Goal: Information Seeking & Learning: Learn about a topic

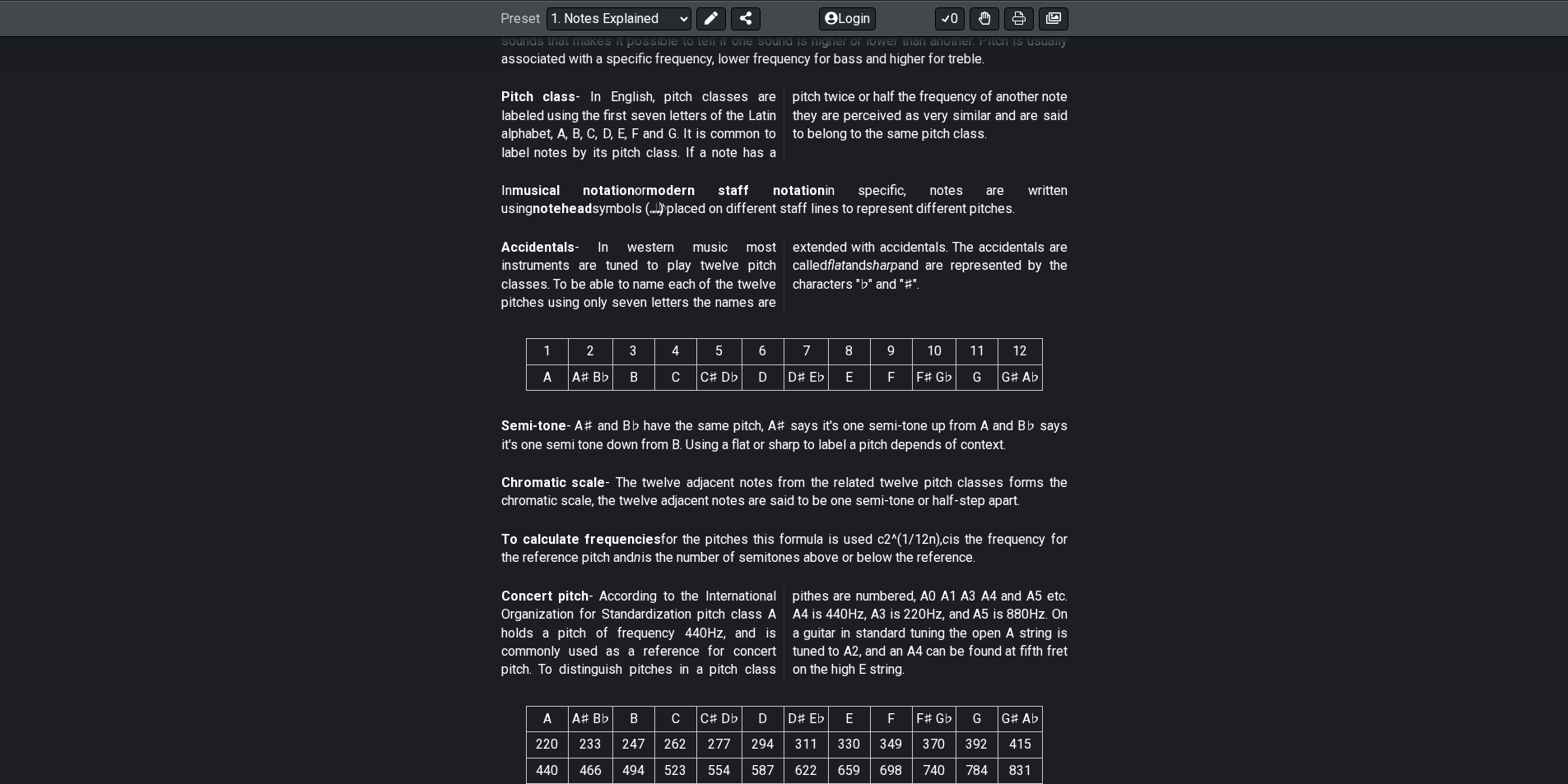
scroll to position [576, 0]
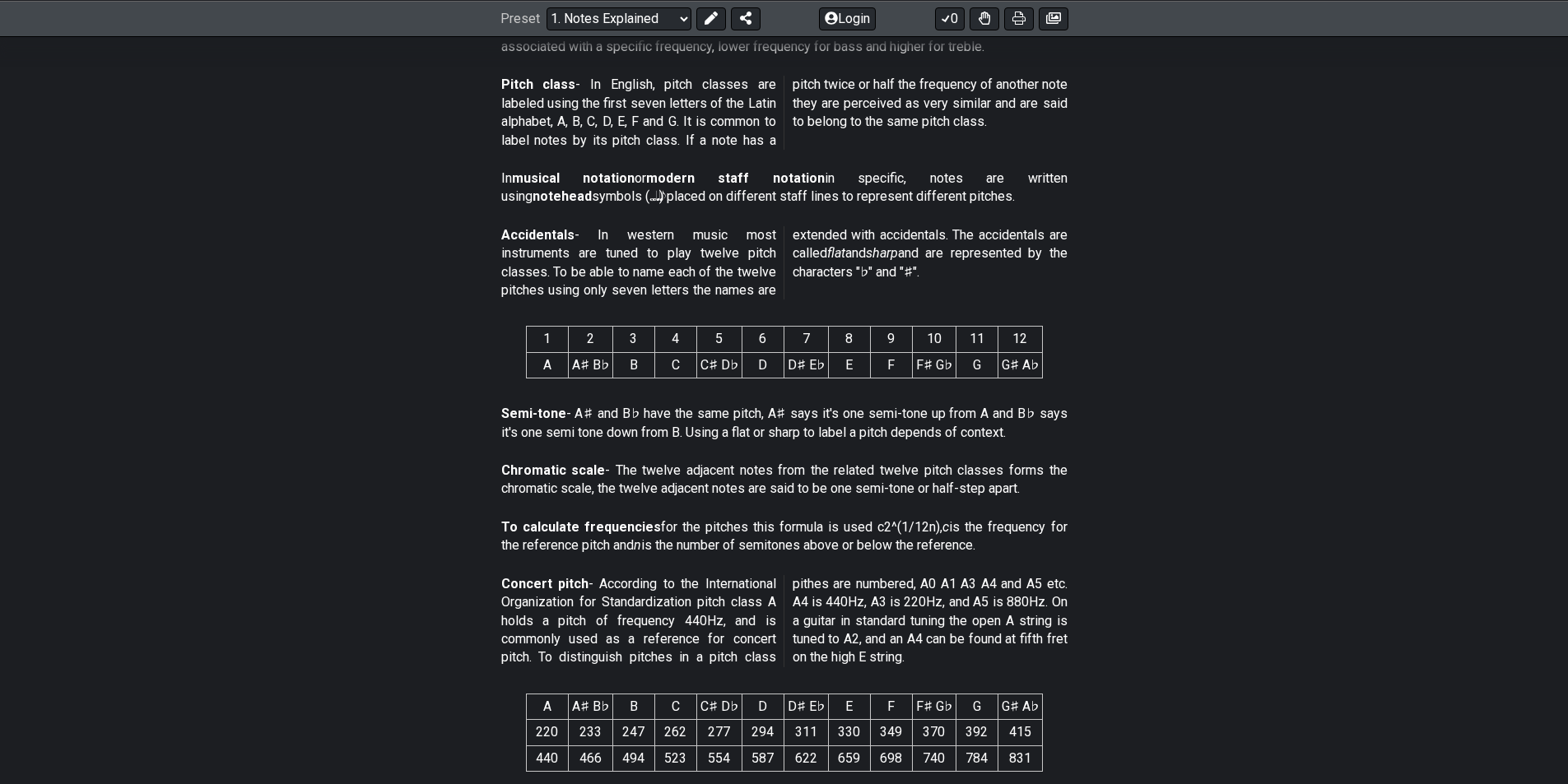
drag, startPoint x: 1141, startPoint y: 296, endPoint x: 1130, endPoint y: 194, distance: 102.6
click at [1130, 194] on section "In musical notation or modern staff notation in specific, notes are written usi…" at bounding box center [784, 191] width 1568 height 56
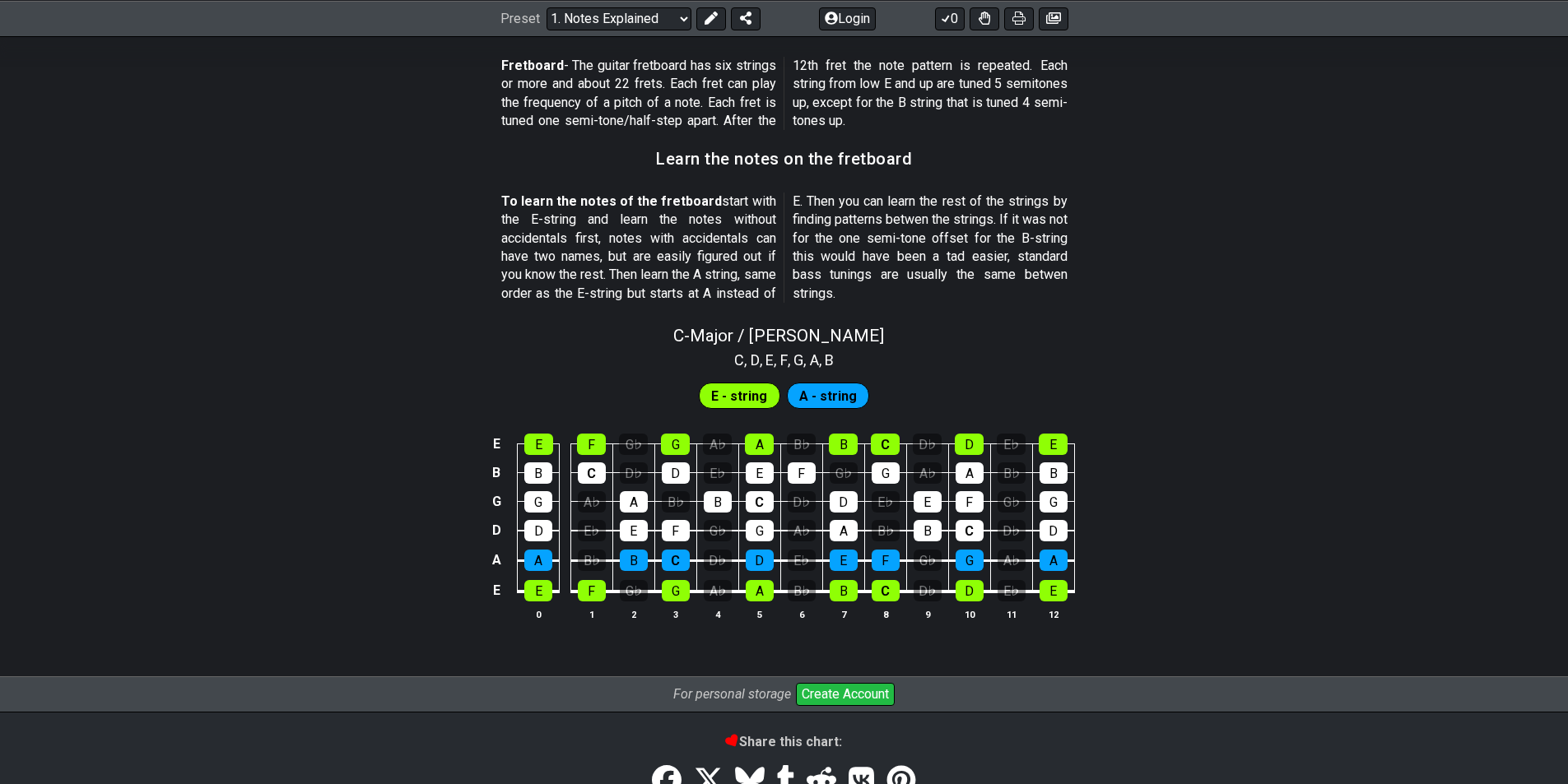
scroll to position [1379, 0]
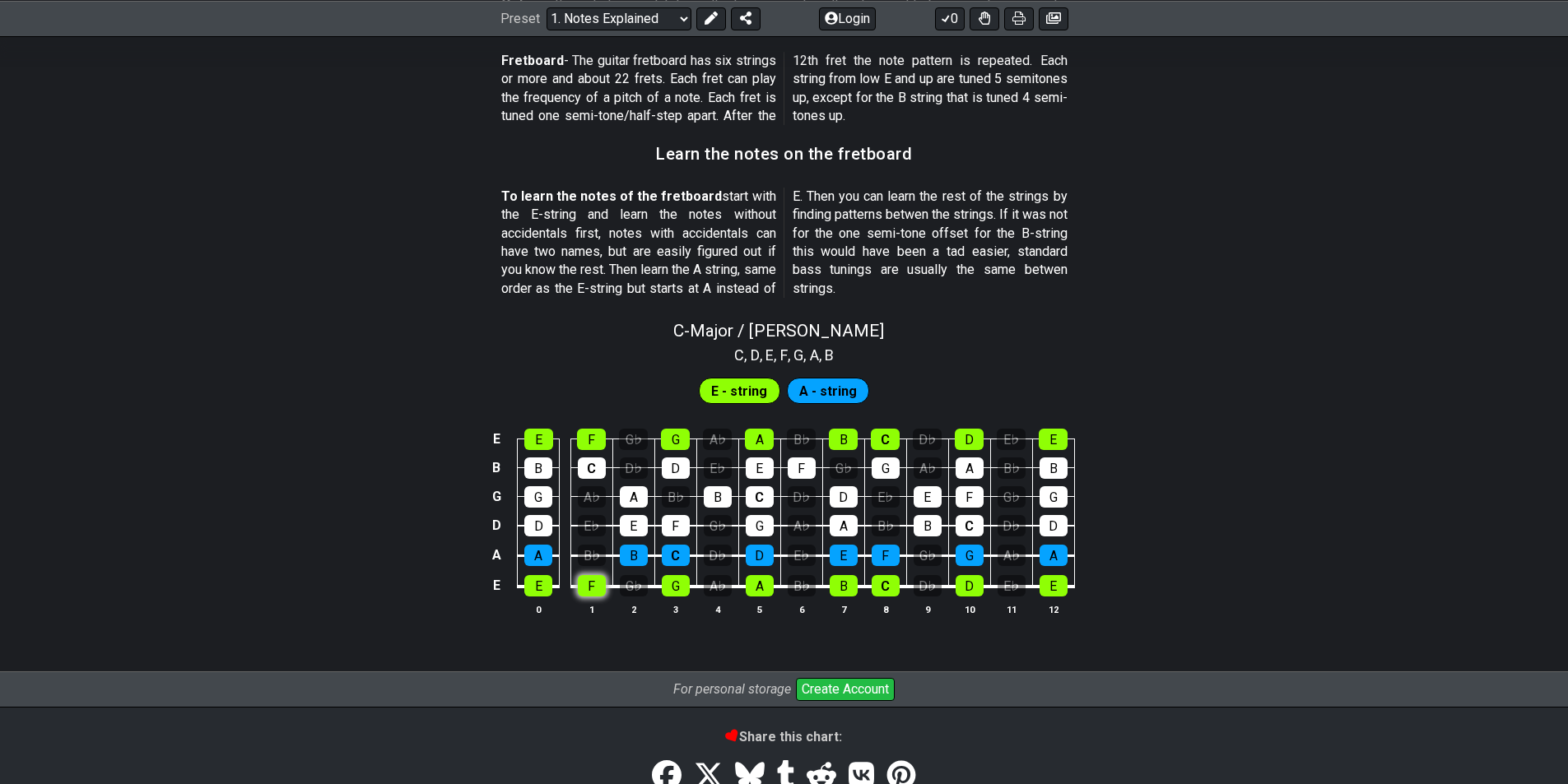
click at [586, 582] on div "F" at bounding box center [591, 585] width 28 height 21
click at [532, 590] on div "E" at bounding box center [538, 585] width 28 height 21
drag, startPoint x: 647, startPoint y: 596, endPoint x: 666, endPoint y: 595, distance: 19.0
click at [649, 597] on table "E E F G♭ G A♭ A B♭ B C D♭ D E♭ E B B C D♭ D E♭ E F G♭ G A♭ A B♭ B G G A♭ A B♭ B…" at bounding box center [781, 507] width 588 height 193
click at [667, 595] on div "G" at bounding box center [675, 585] width 28 height 21
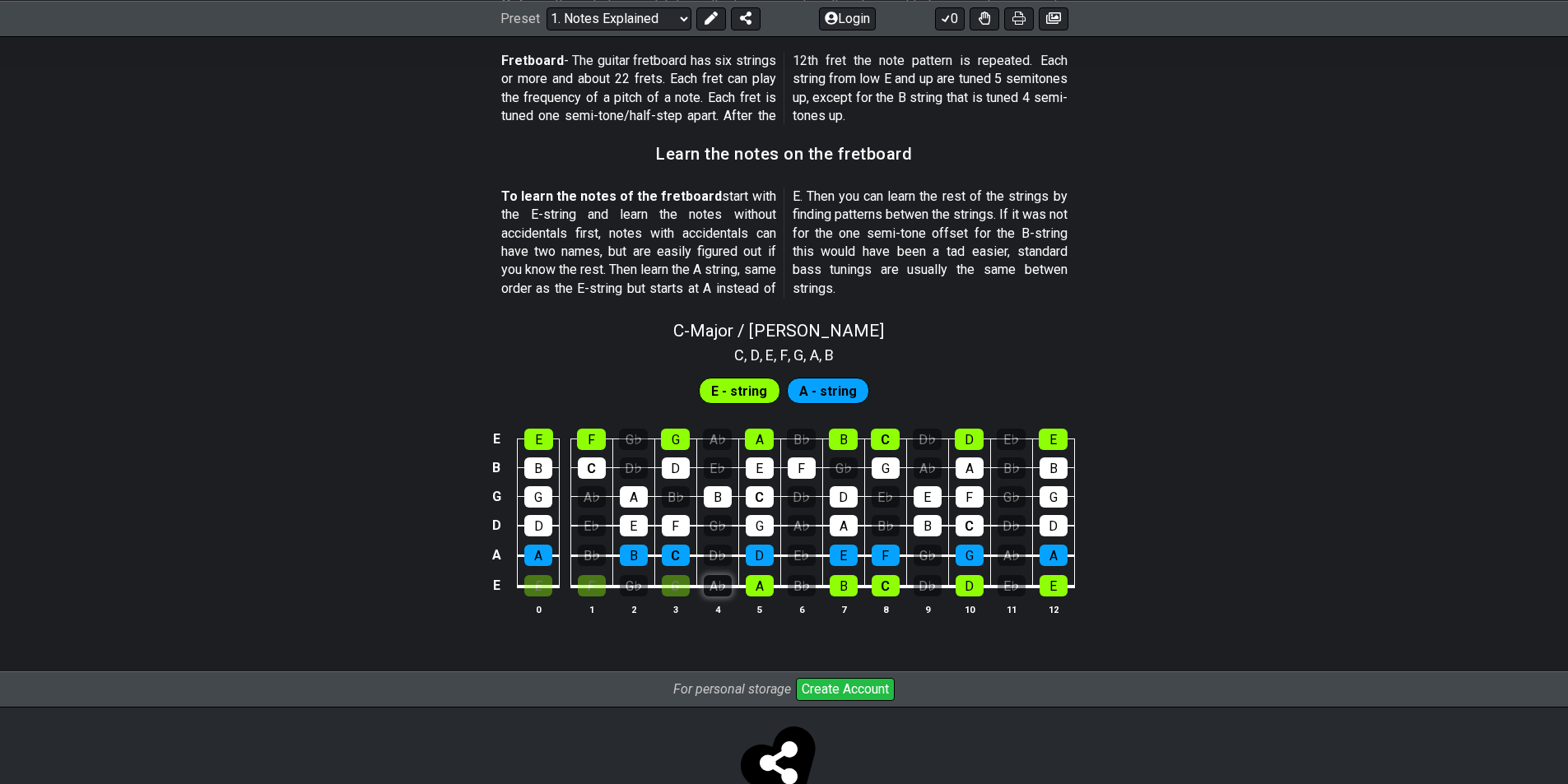
click at [729, 585] on div "A♭" at bounding box center [717, 585] width 28 height 21
click at [749, 585] on div "A" at bounding box center [760, 585] width 28 height 21
drag, startPoint x: 749, startPoint y: 585, endPoint x: 770, endPoint y: 591, distance: 21.8
click at [770, 591] on div "A" at bounding box center [760, 585] width 28 height 21
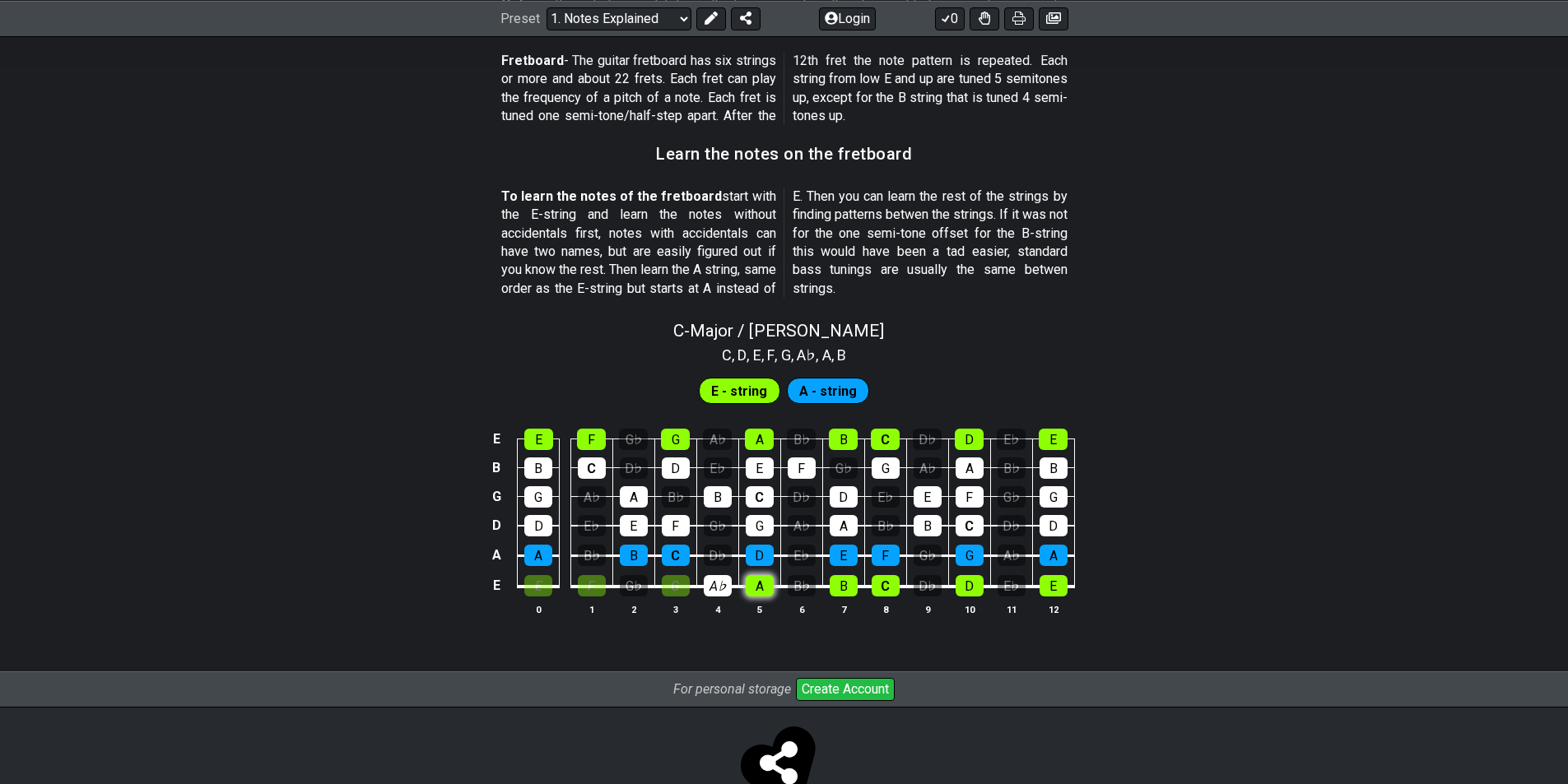
click at [770, 591] on div "A" at bounding box center [760, 585] width 28 height 21
click at [687, 596] on div "G" at bounding box center [675, 585] width 28 height 21
drag, startPoint x: 72, startPoint y: 332, endPoint x: 152, endPoint y: 24, distance: 318.2
click at [77, 332] on div "C - Major / Ionian" at bounding box center [784, 325] width 1568 height 29
select select "C"
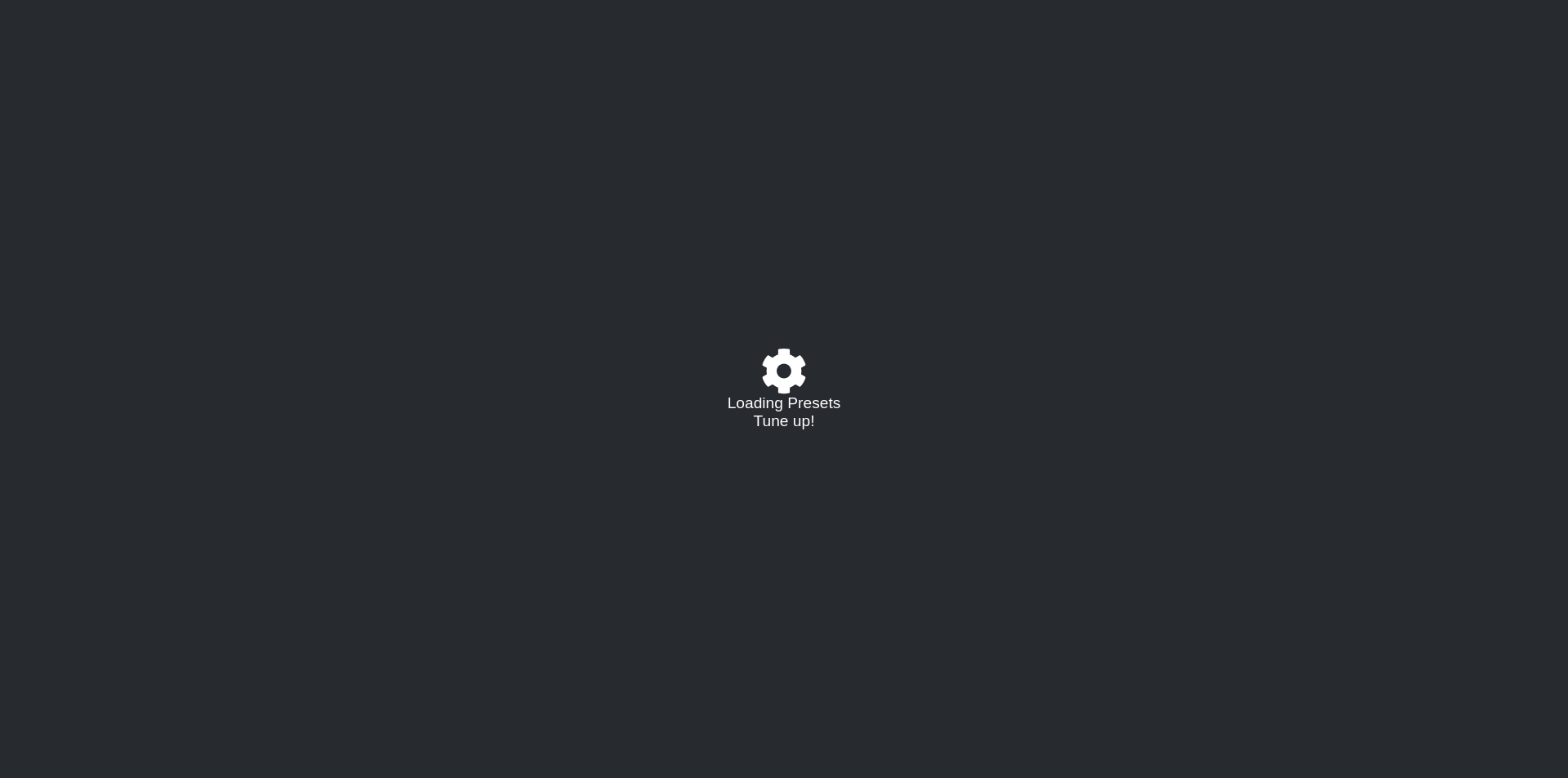
select select "C"
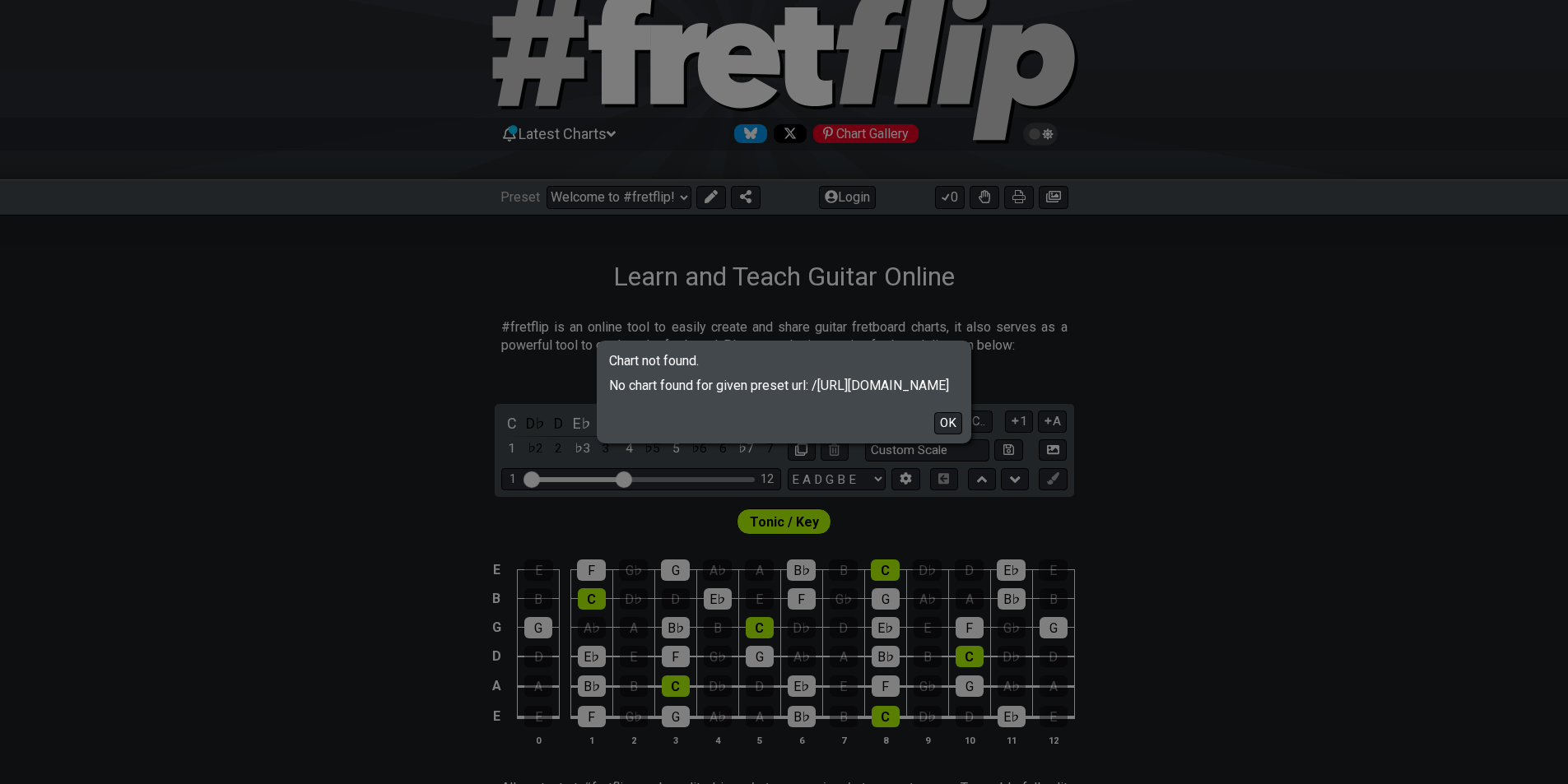
scroll to position [83, 0]
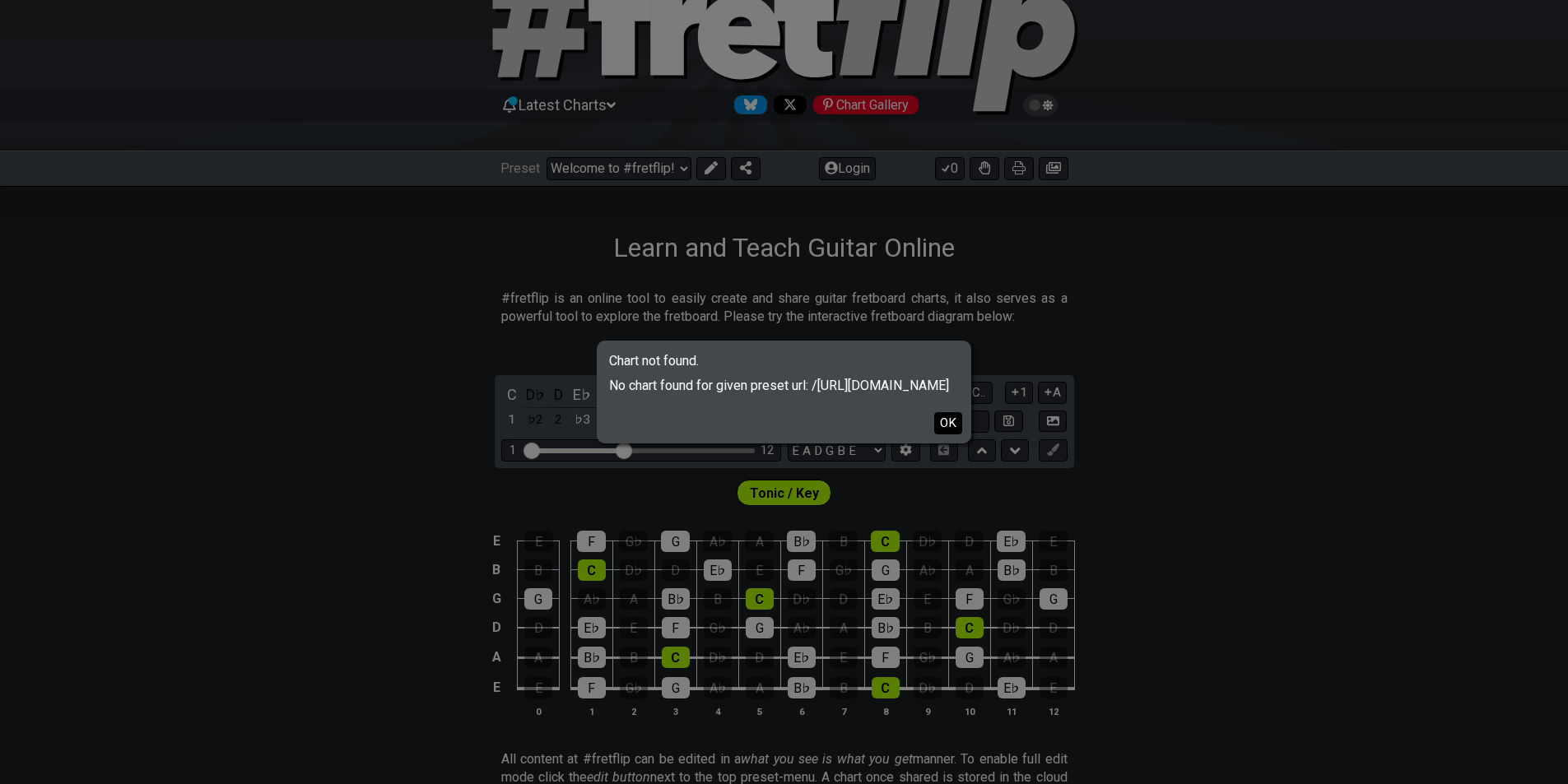
click at [942, 422] on button "OK" at bounding box center [948, 423] width 28 height 22
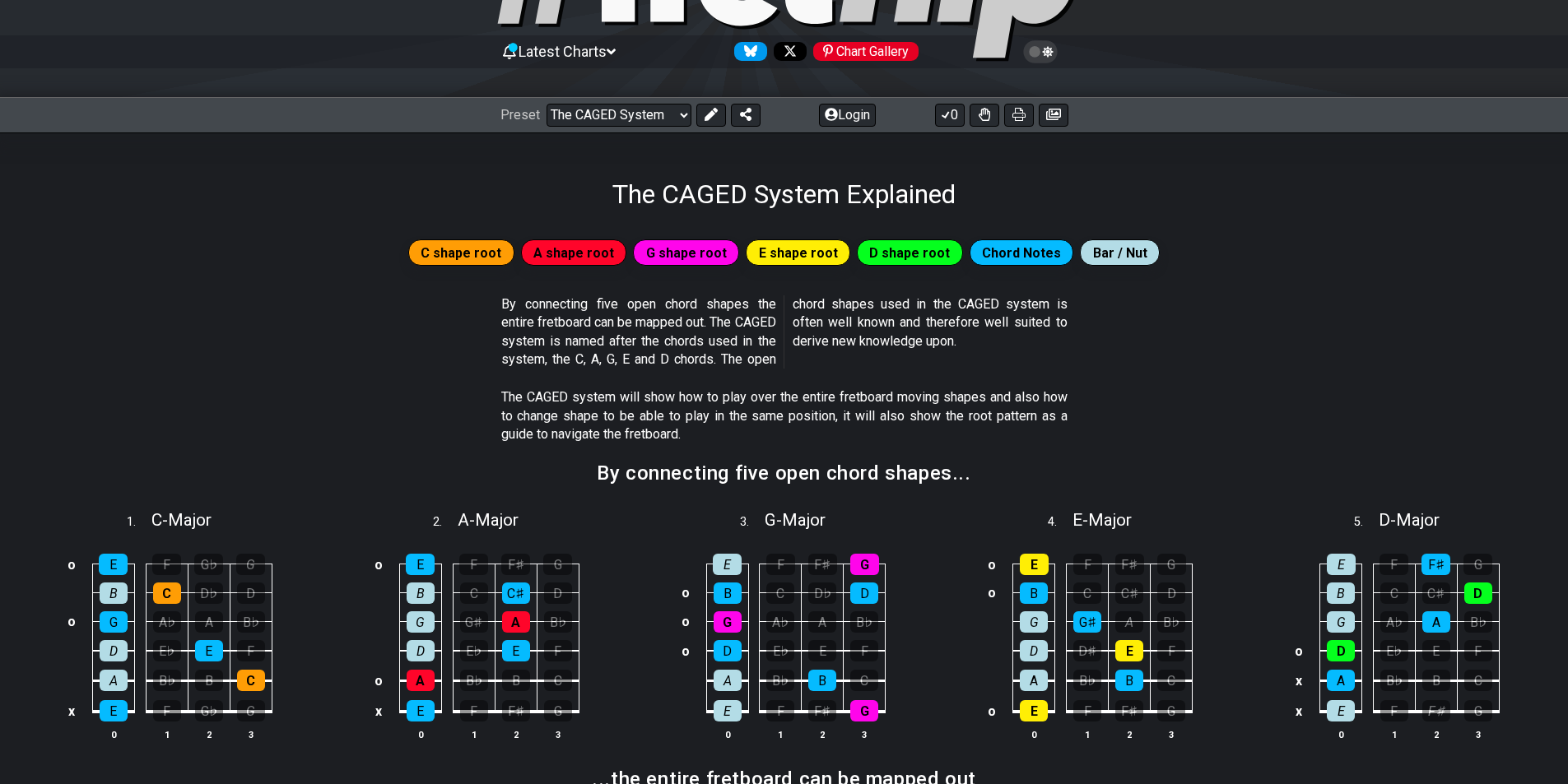
scroll to position [164, 0]
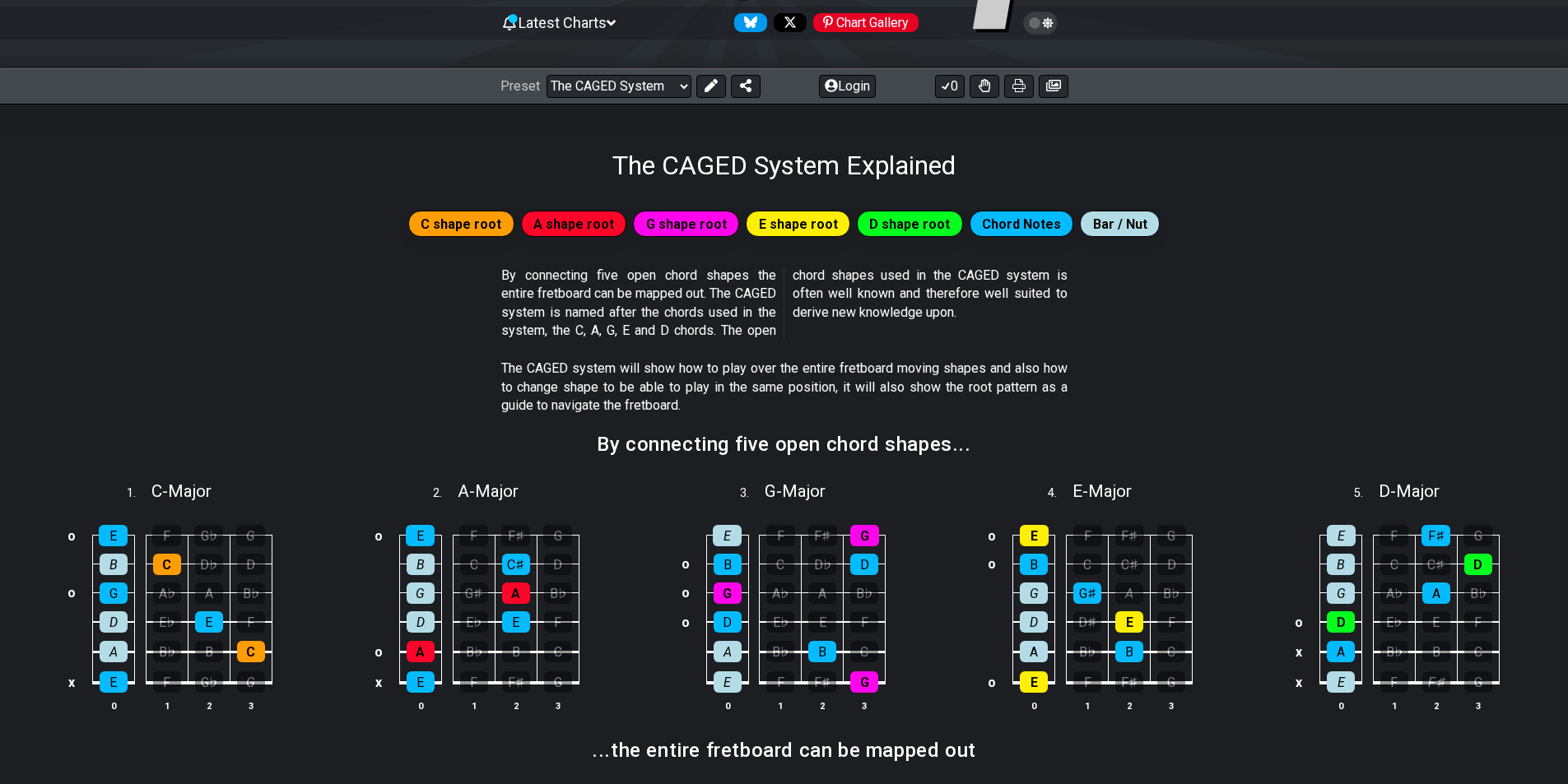
drag, startPoint x: 1214, startPoint y: 239, endPoint x: 1153, endPoint y: 242, distance: 61.1
click at [1153, 242] on div "C shape root A shape root G shape root E shape root D shape root Chord Notes Ba…" at bounding box center [784, 230] width 1568 height 59
